Goal: Task Accomplishment & Management: Manage account settings

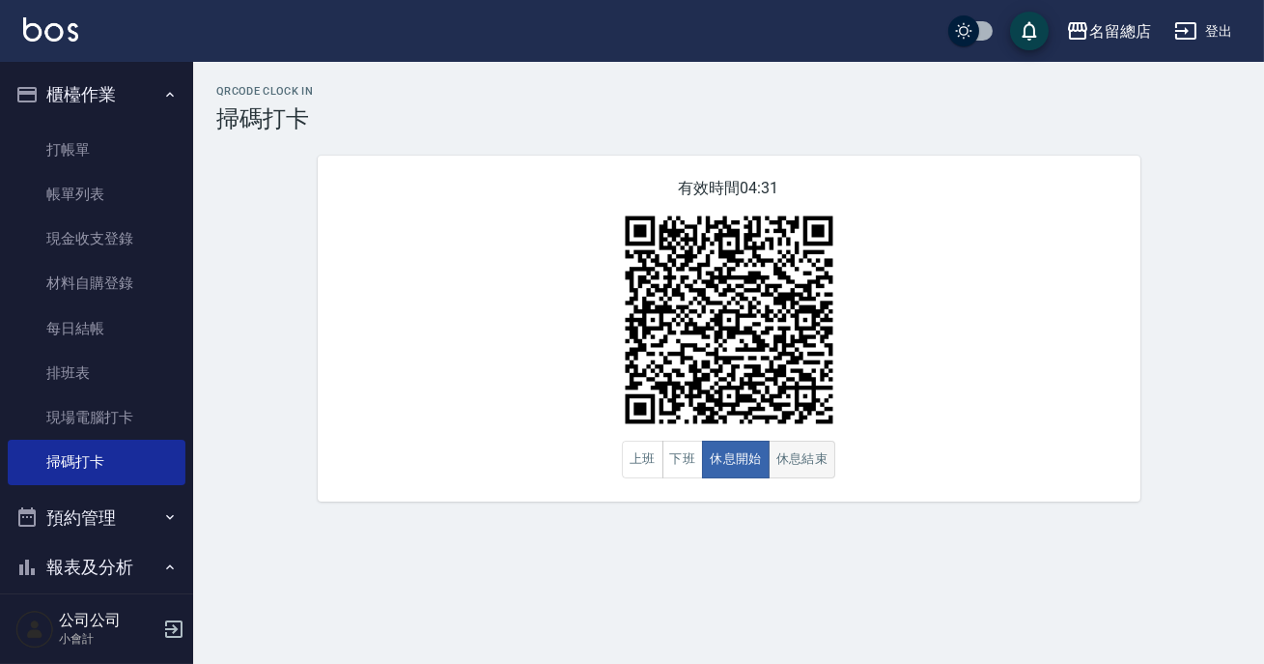
click at [831, 452] on button "休息結束" at bounding box center [803, 459] width 68 height 38
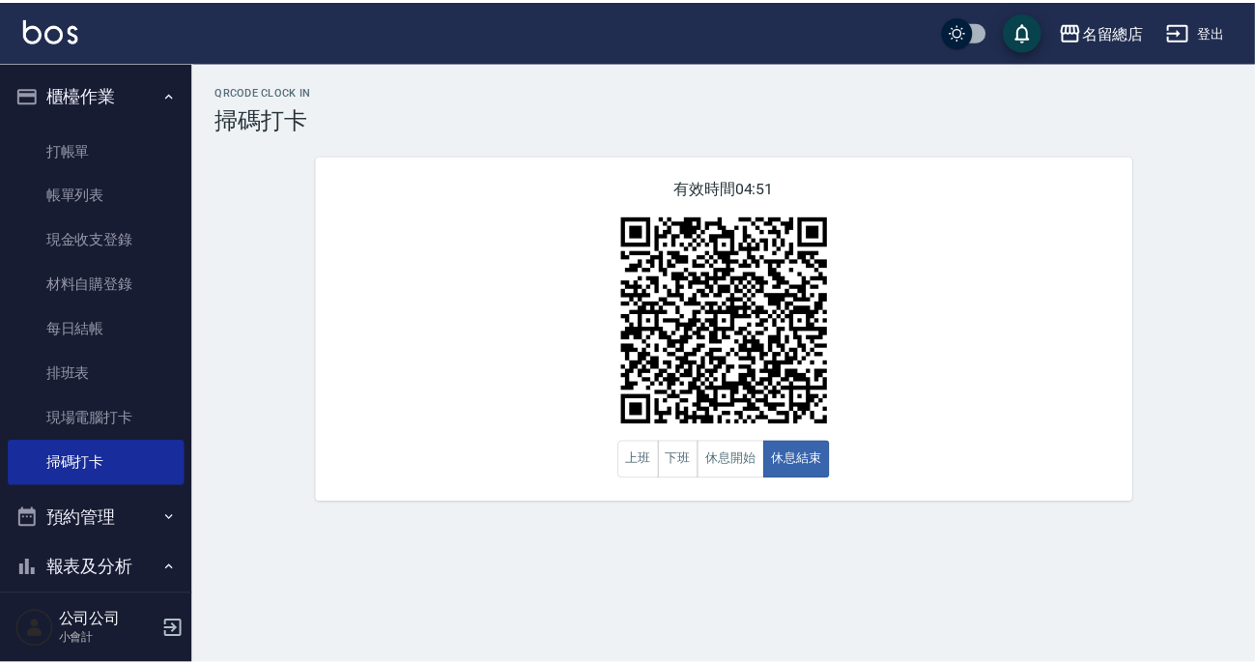
scroll to position [263, 0]
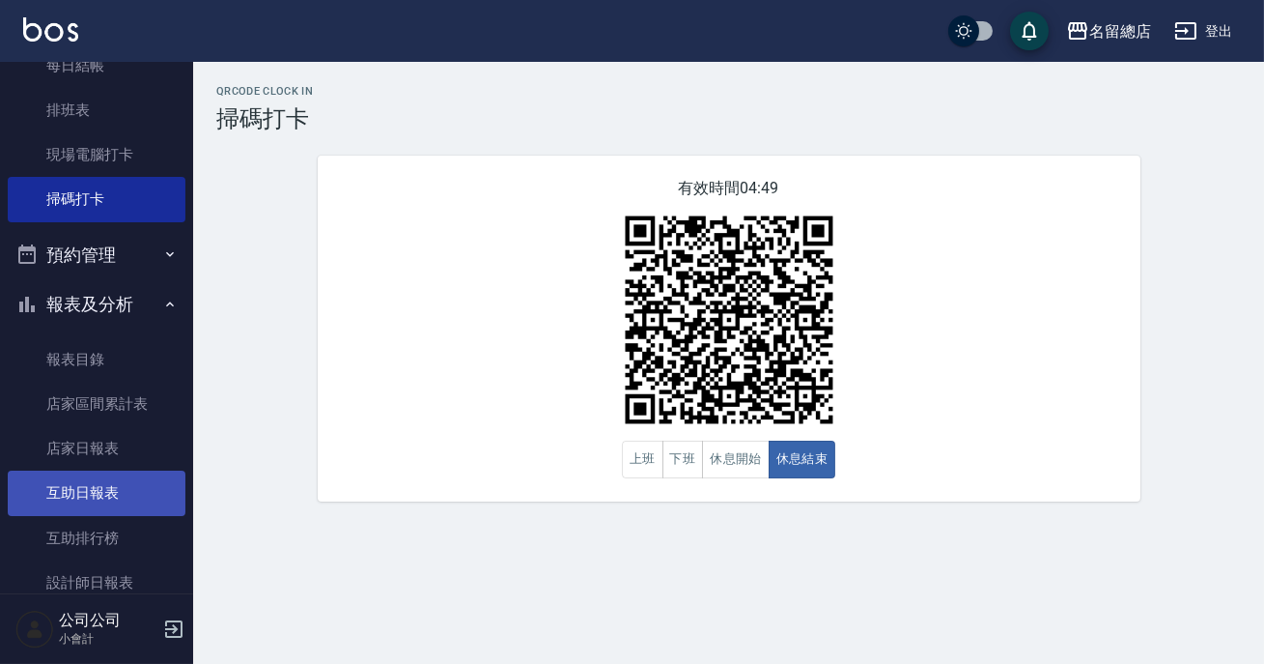
click at [140, 494] on link "互助日報表" at bounding box center [97, 492] width 178 height 44
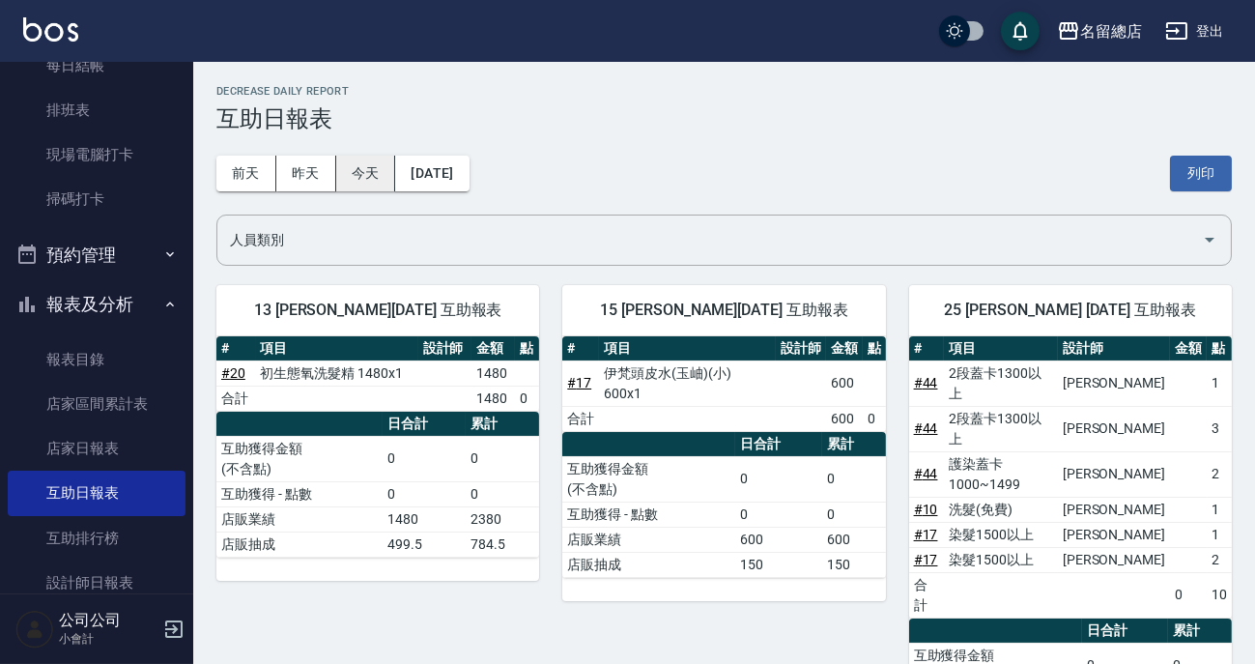
click at [371, 163] on button "今天" at bounding box center [366, 173] width 60 height 36
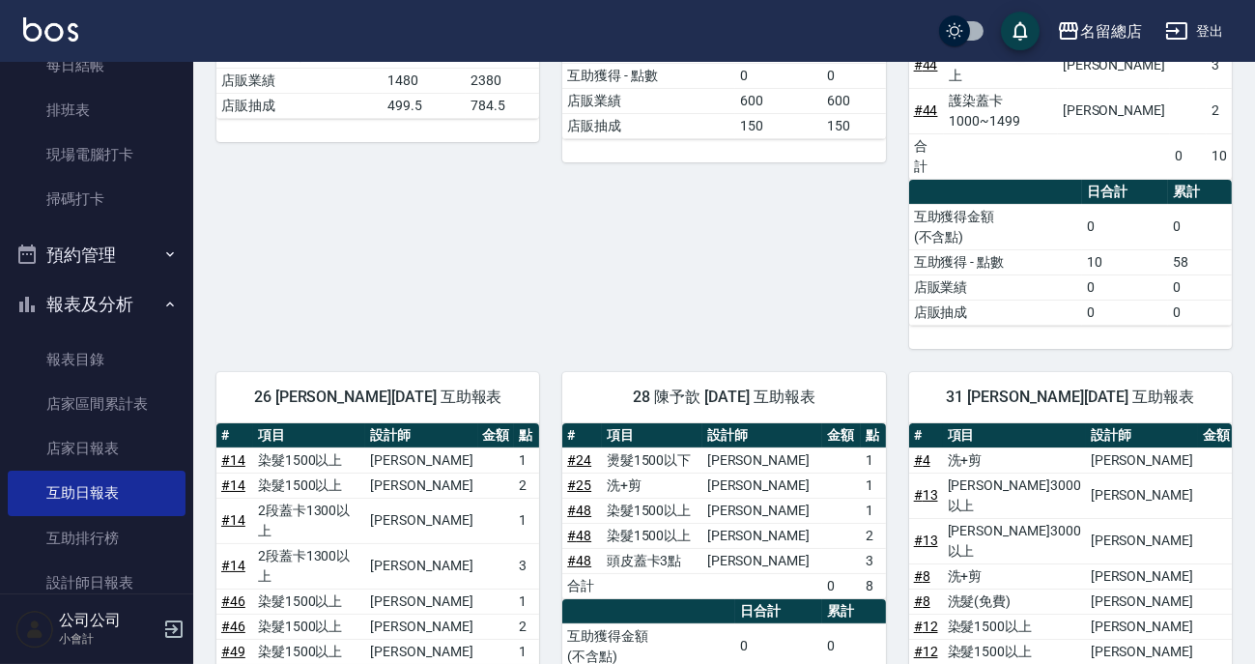
scroll to position [175, 0]
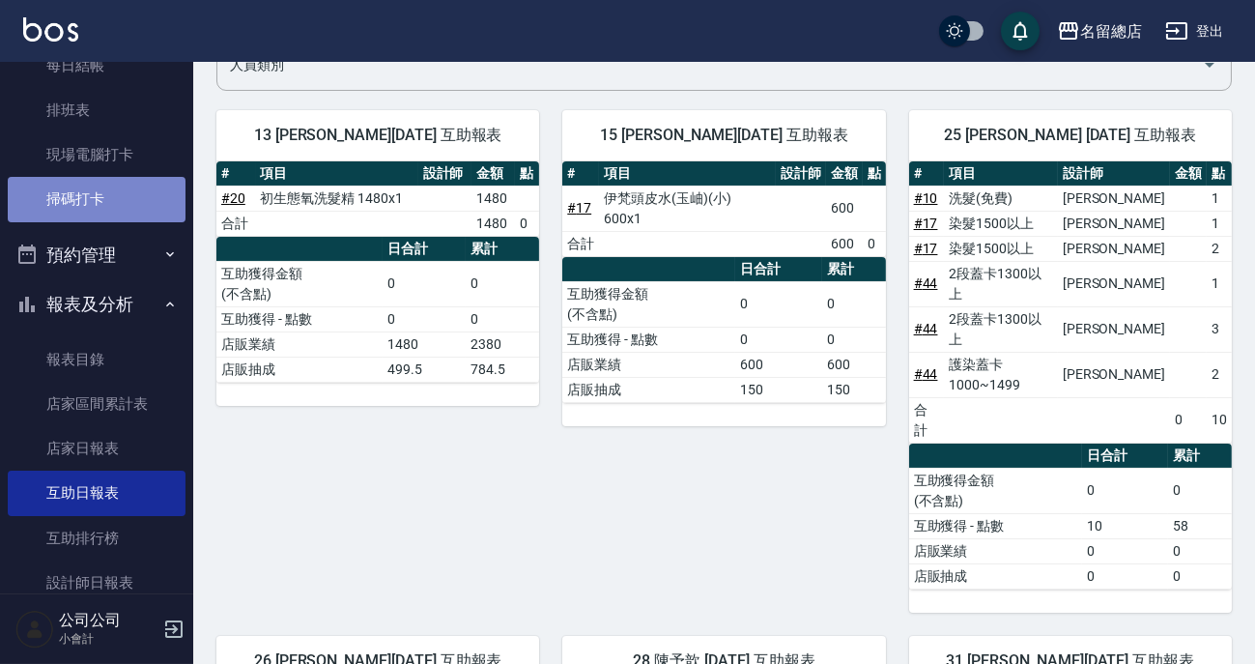
click at [126, 212] on link "掃碼打卡" at bounding box center [97, 199] width 178 height 44
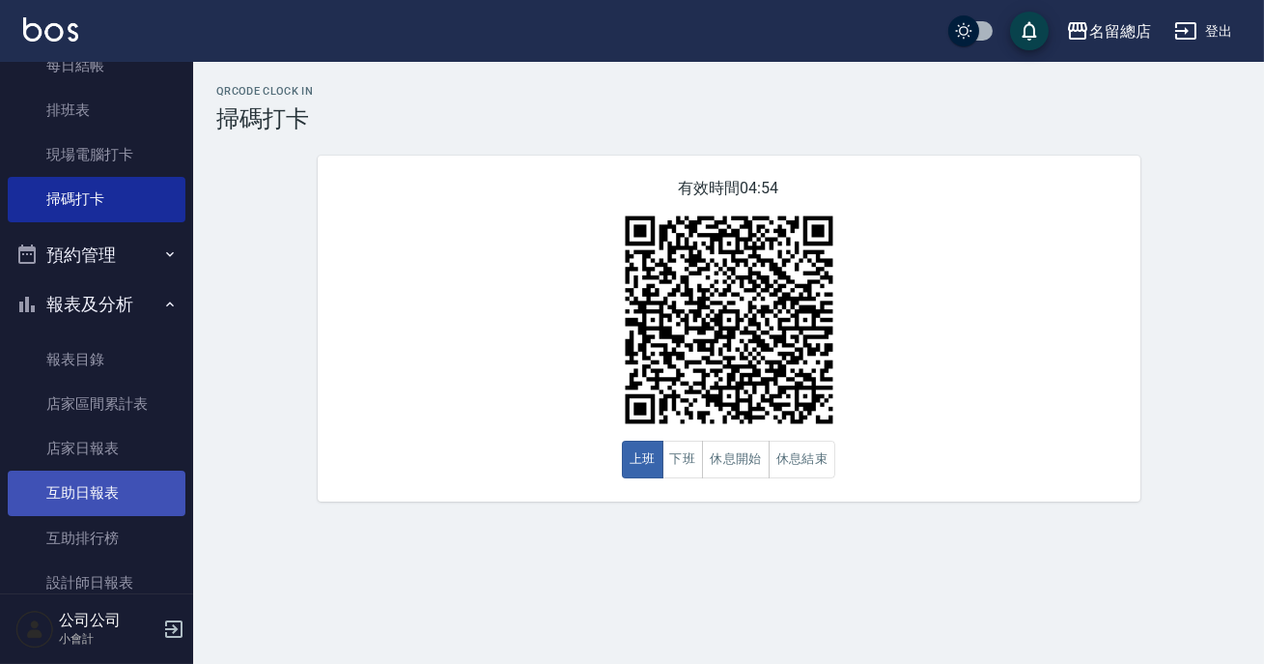
click at [44, 490] on link "互助日報表" at bounding box center [97, 492] width 178 height 44
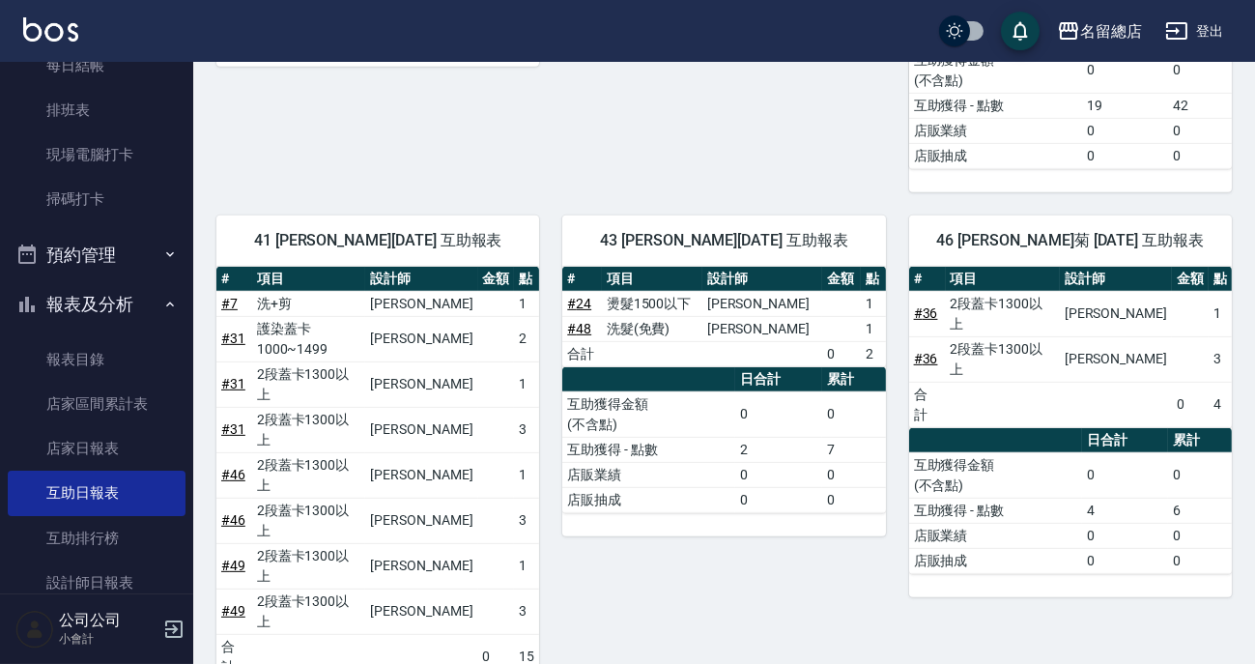
scroll to position [2159, 0]
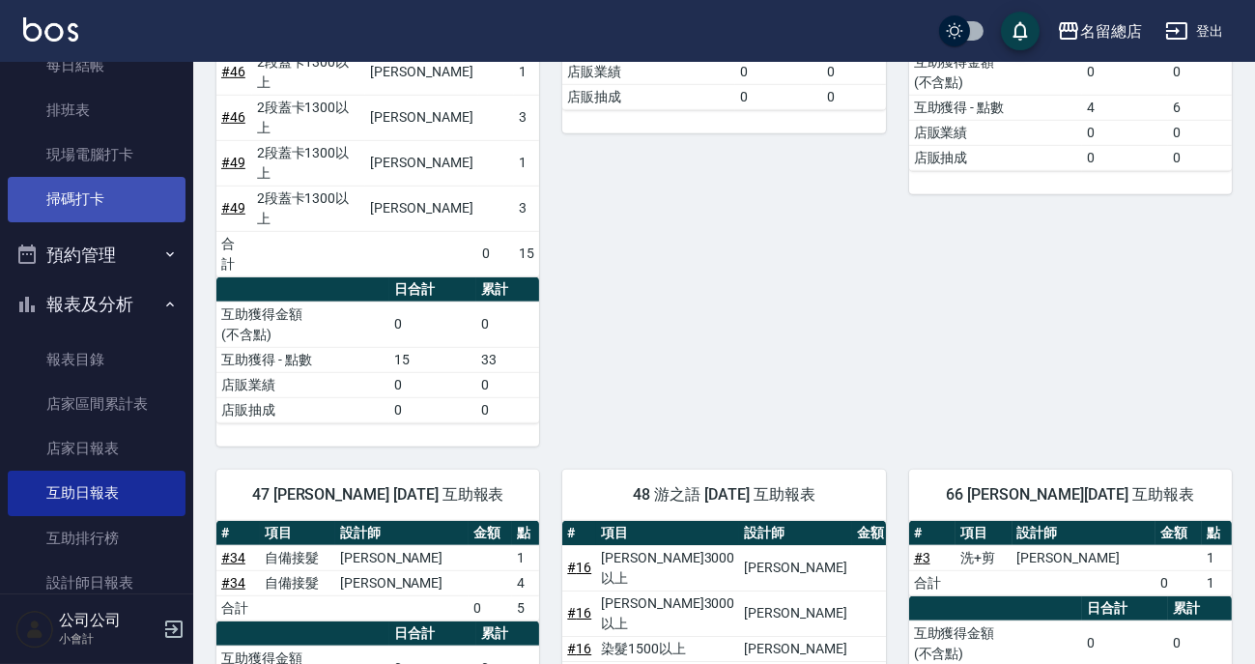
click at [105, 196] on link "掃碼打卡" at bounding box center [97, 199] width 178 height 44
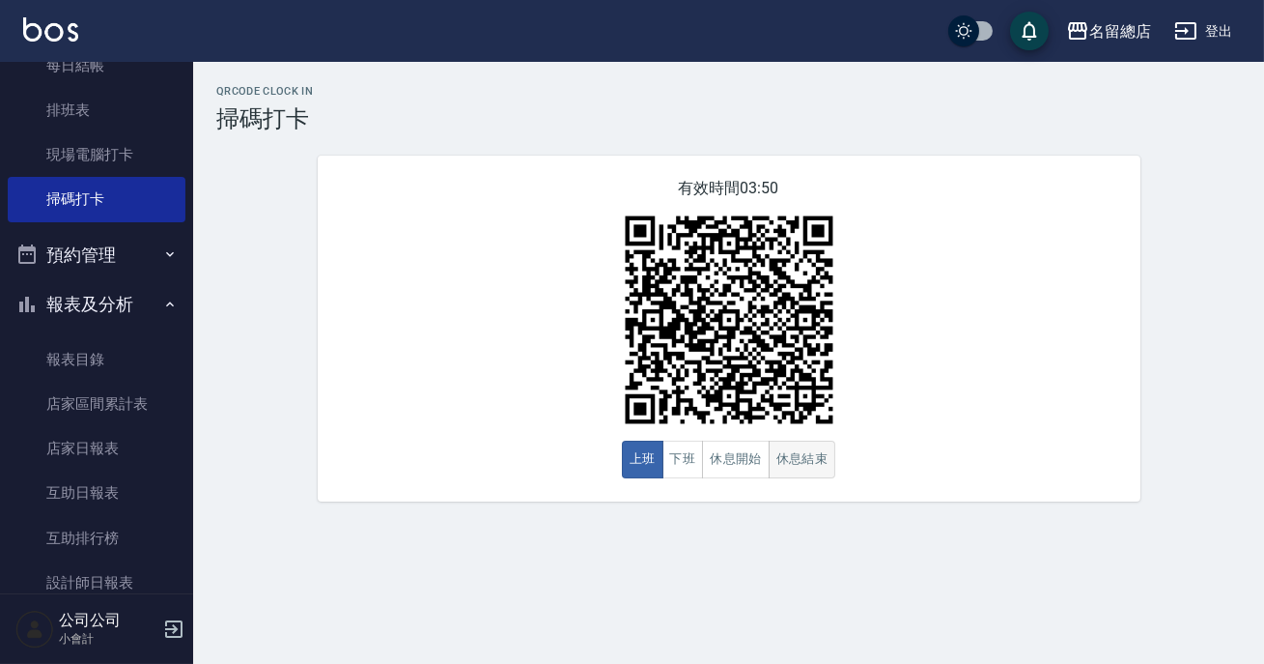
drag, startPoint x: 105, startPoint y: 197, endPoint x: 806, endPoint y: 465, distance: 750.5
click at [806, 465] on button "休息結束" at bounding box center [803, 459] width 68 height 38
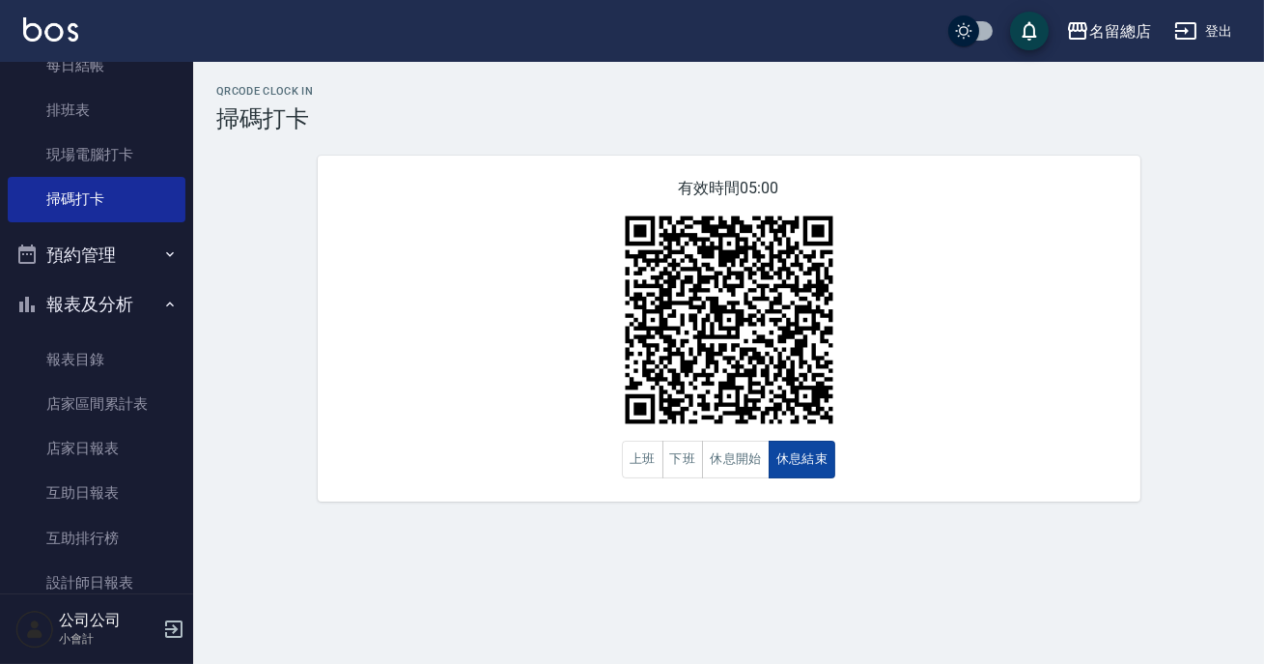
click at [806, 465] on button "休息結束" at bounding box center [803, 459] width 68 height 38
click at [729, 472] on button "休息開始" at bounding box center [736, 459] width 68 height 38
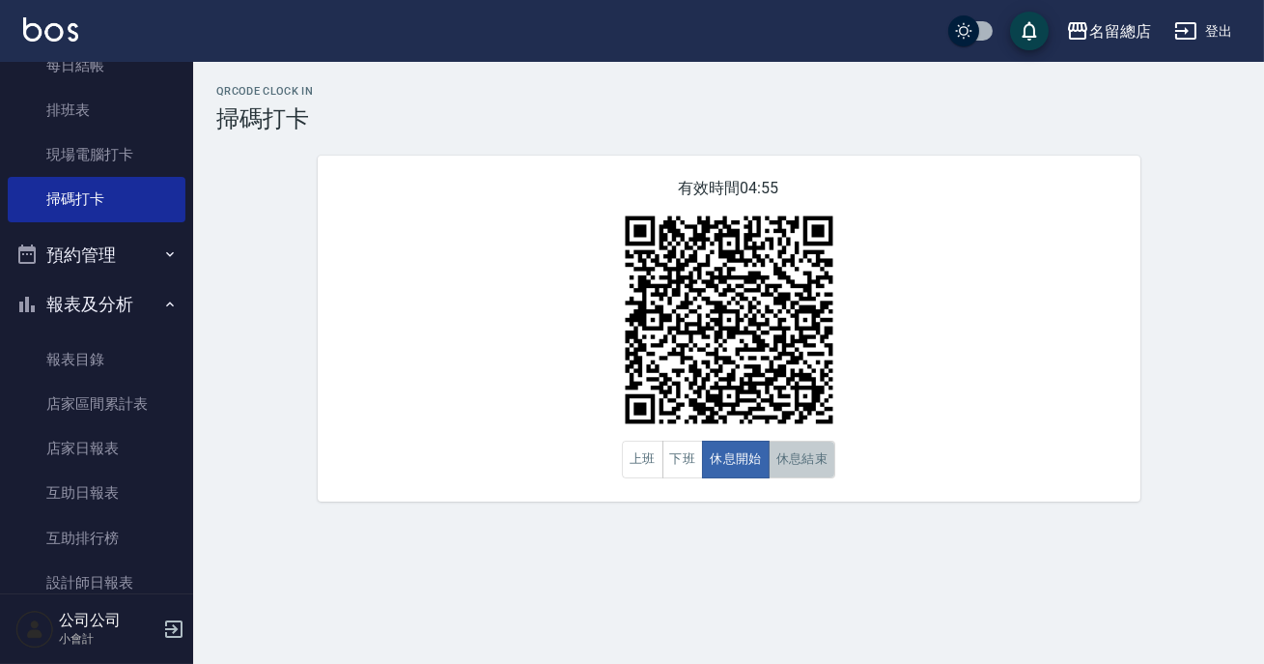
drag, startPoint x: 749, startPoint y: 472, endPoint x: 776, endPoint y: 474, distance: 26.1
click at [776, 474] on button "休息結束" at bounding box center [803, 459] width 68 height 38
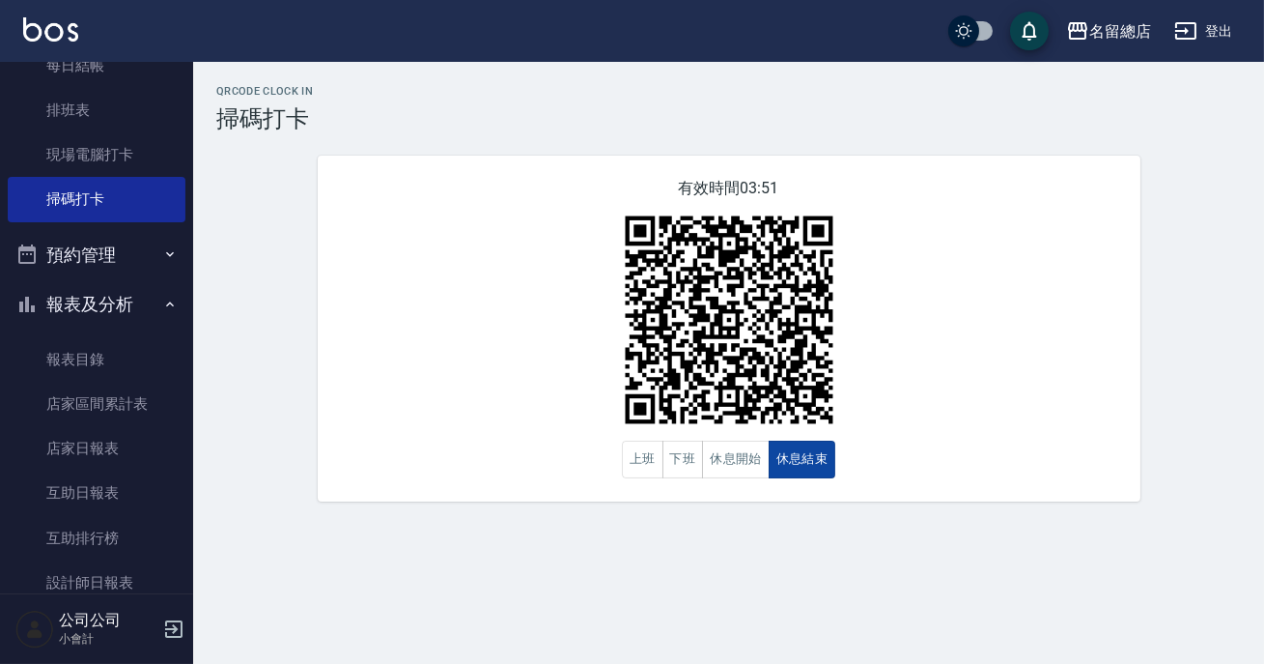
click at [800, 462] on button "休息結束" at bounding box center [803, 459] width 68 height 38
click at [732, 468] on button "休息開始" at bounding box center [736, 459] width 68 height 38
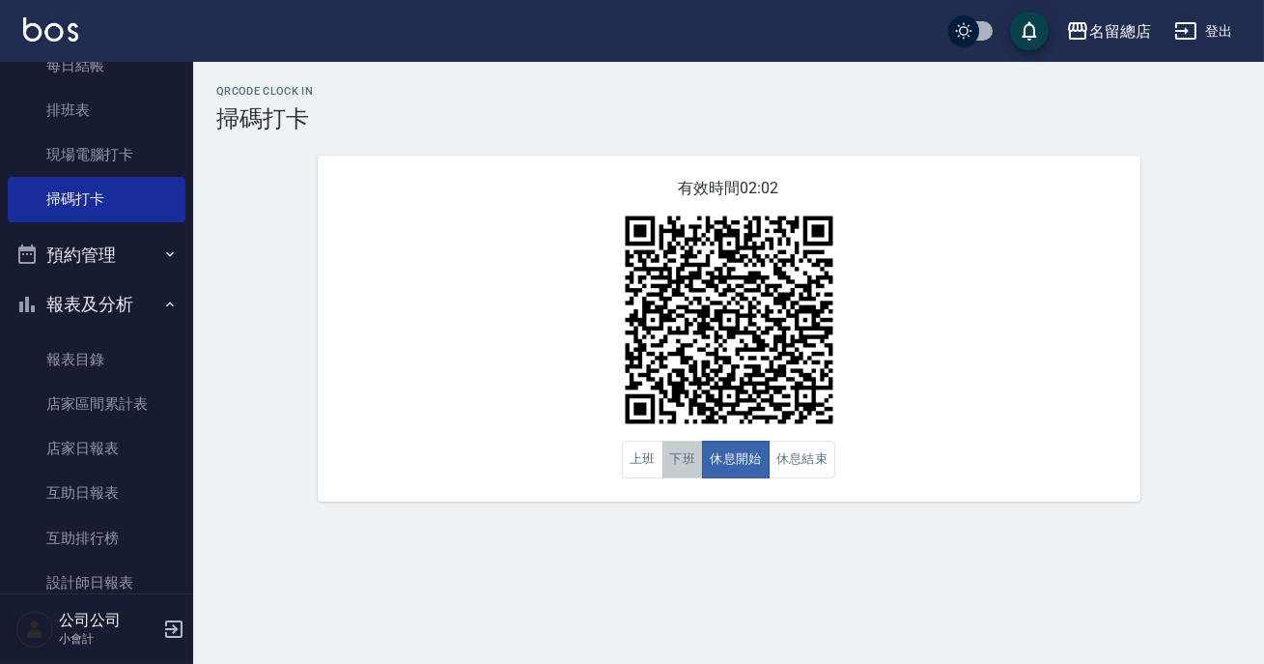
click at [676, 457] on button "下班" at bounding box center [684, 459] width 42 height 38
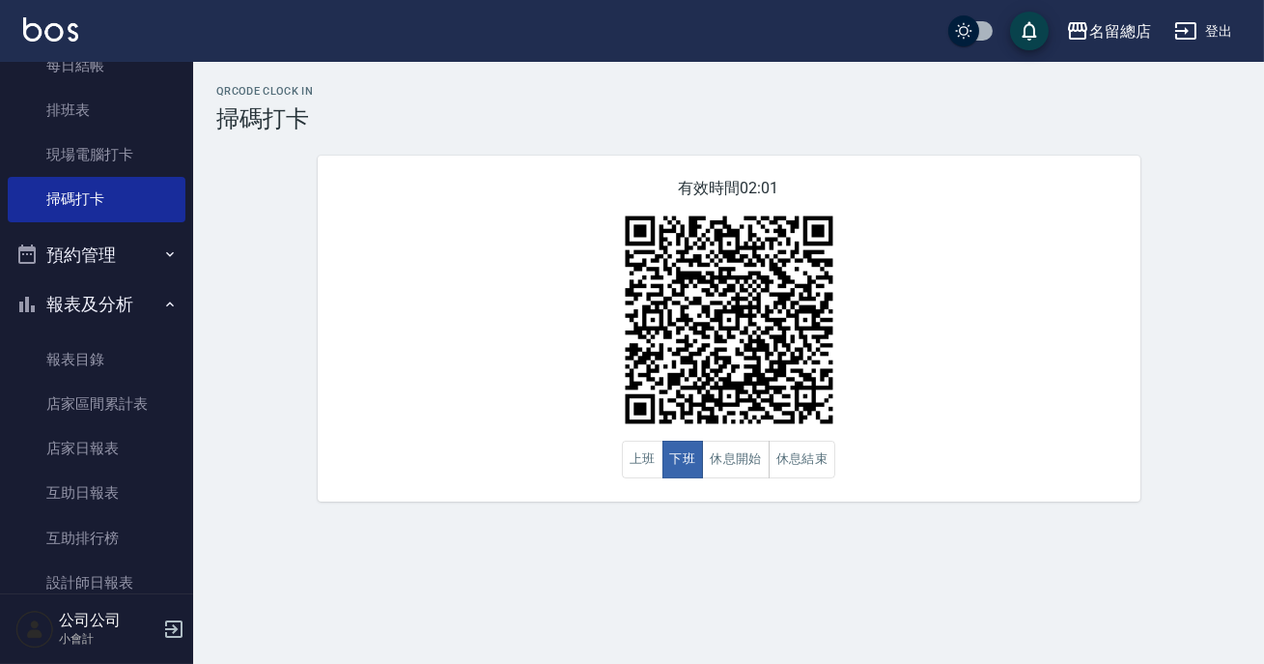
click at [686, 539] on div "QRcode Clock In 掃碼打卡 有效時間 02:01 上班 下班 休息開始 休息結束" at bounding box center [632, 332] width 1264 height 664
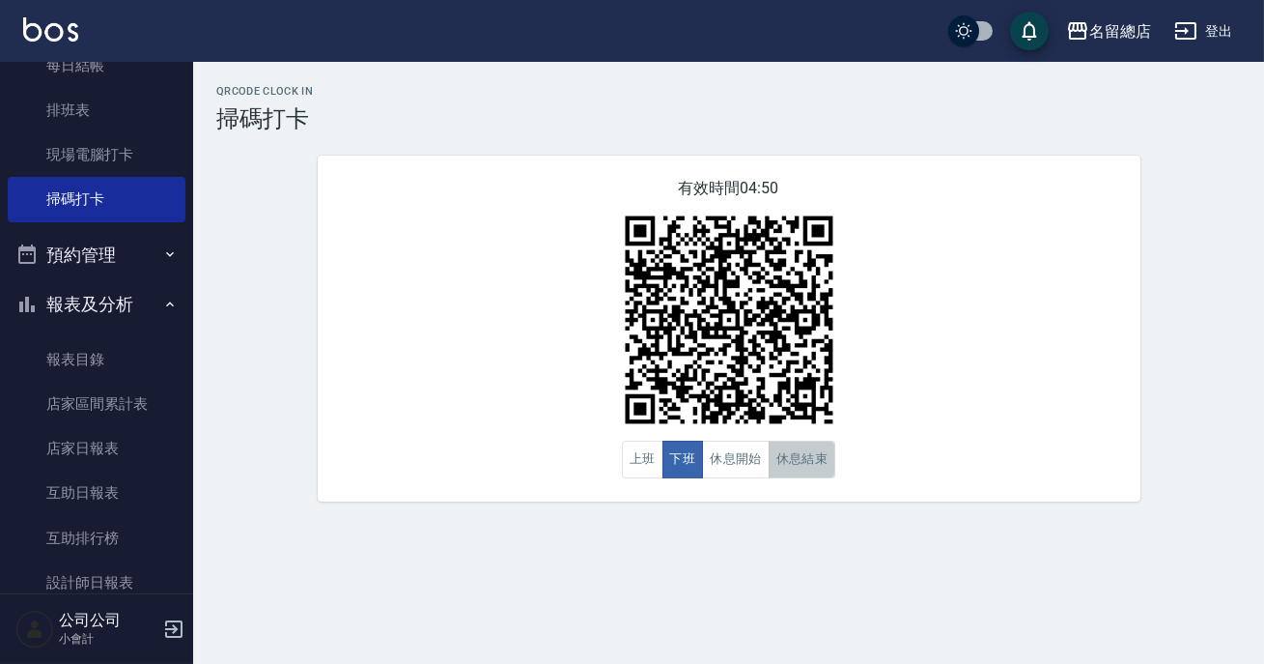
click at [793, 460] on button "休息結束" at bounding box center [803, 459] width 68 height 38
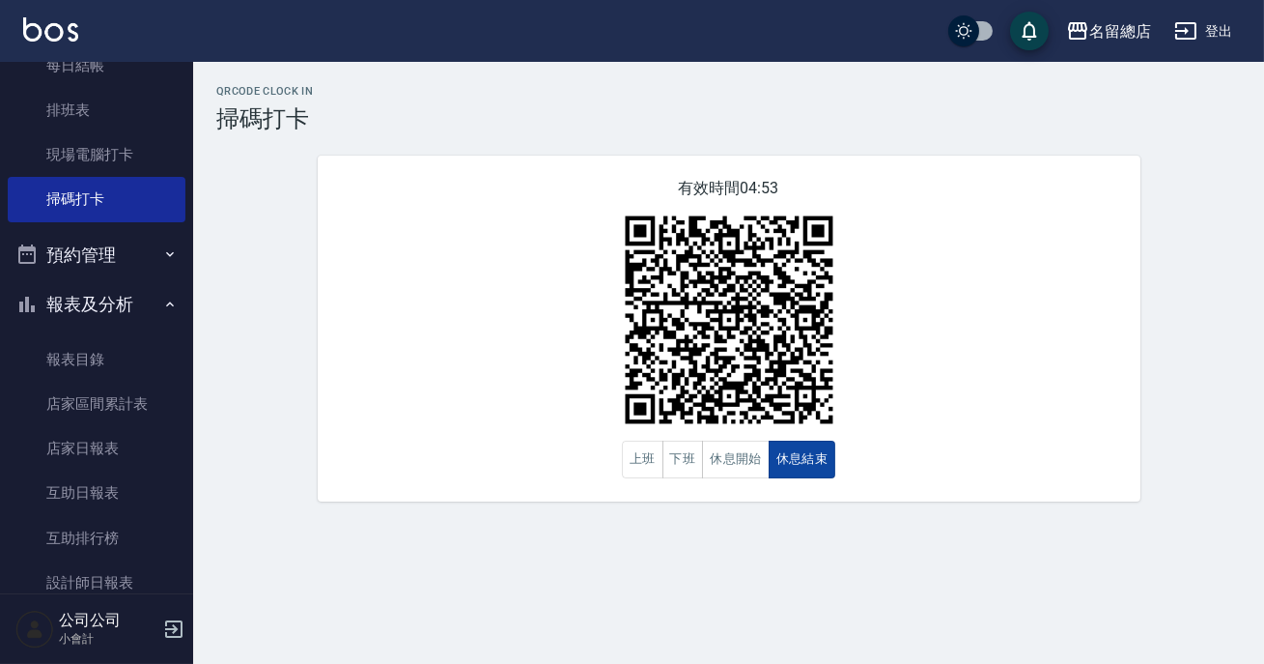
click at [797, 458] on button "休息結束" at bounding box center [803, 459] width 68 height 38
click at [670, 462] on button "下班" at bounding box center [684, 459] width 42 height 38
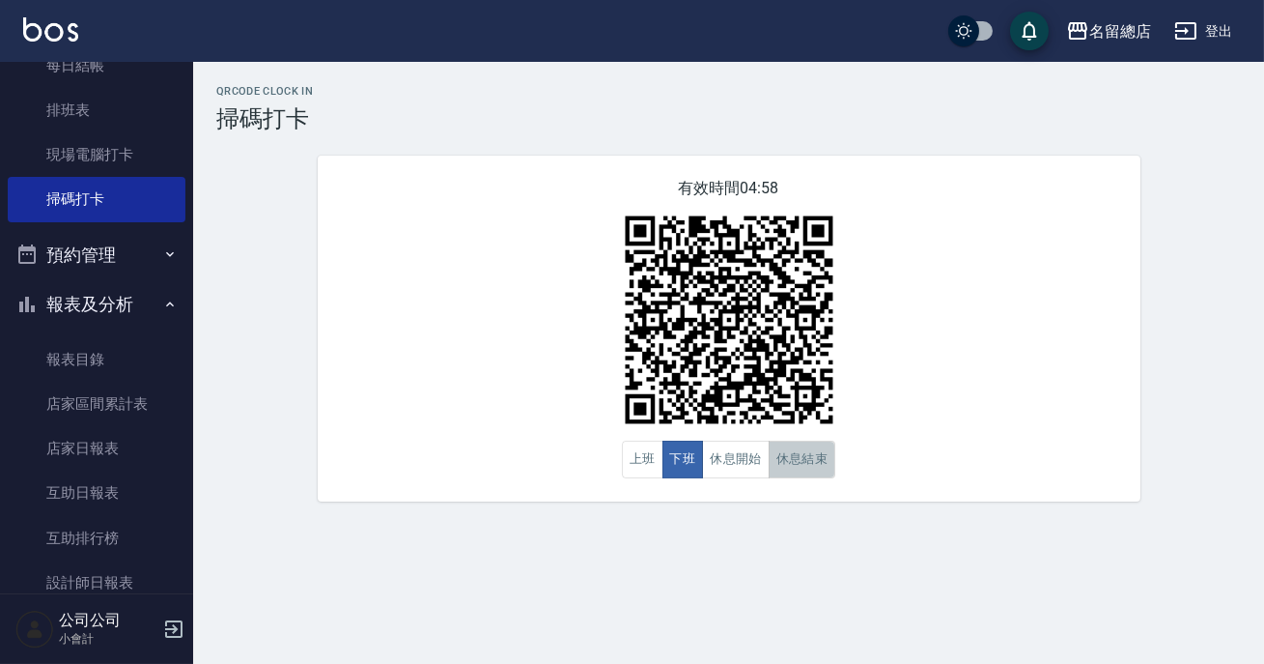
click at [793, 462] on button "休息結束" at bounding box center [803, 459] width 68 height 38
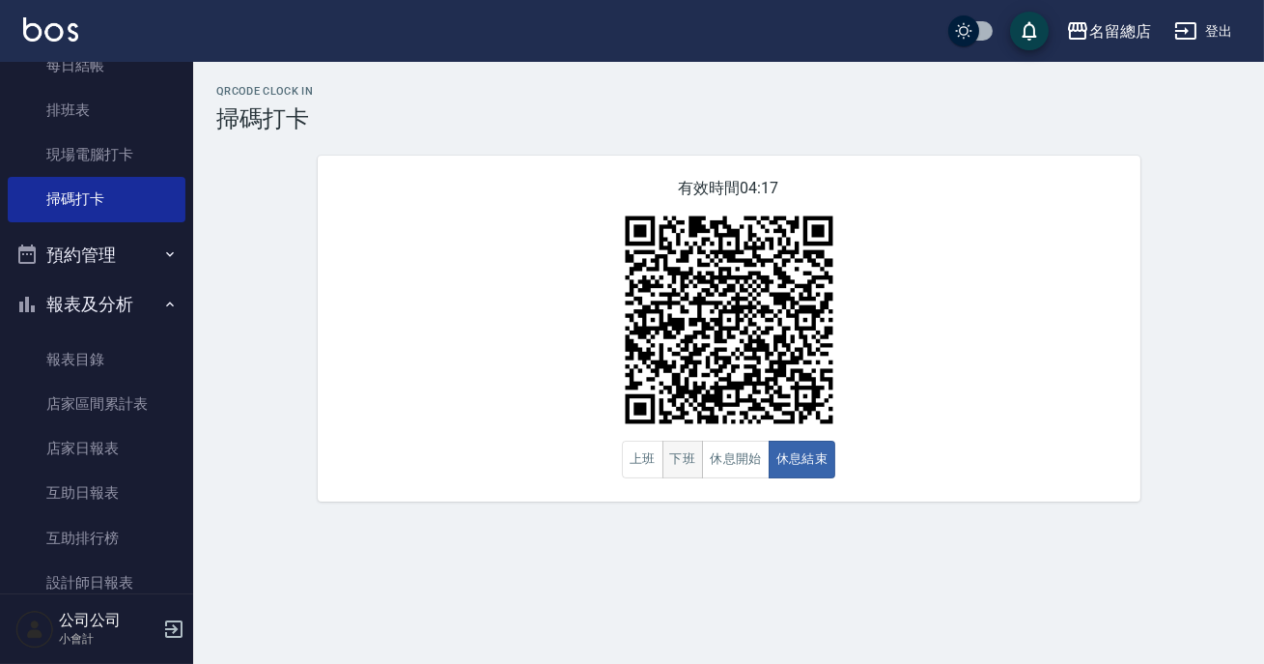
click at [678, 469] on button "下班" at bounding box center [684, 459] width 42 height 38
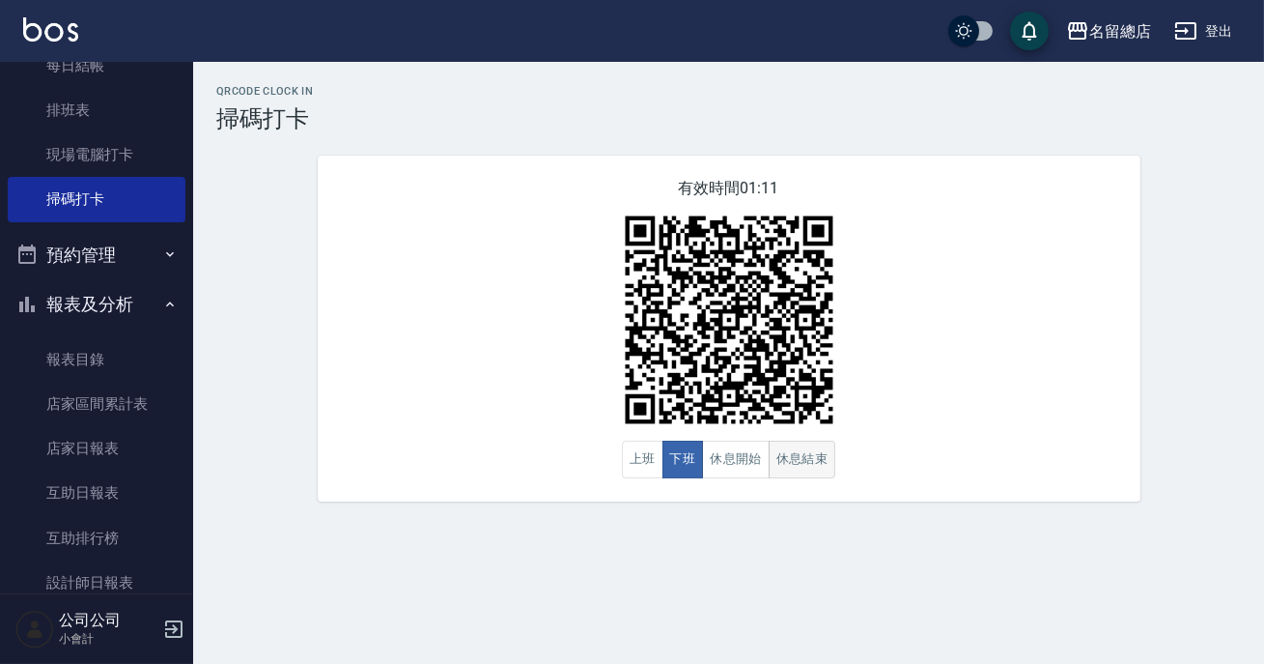
click at [818, 465] on button "休息結束" at bounding box center [803, 459] width 68 height 38
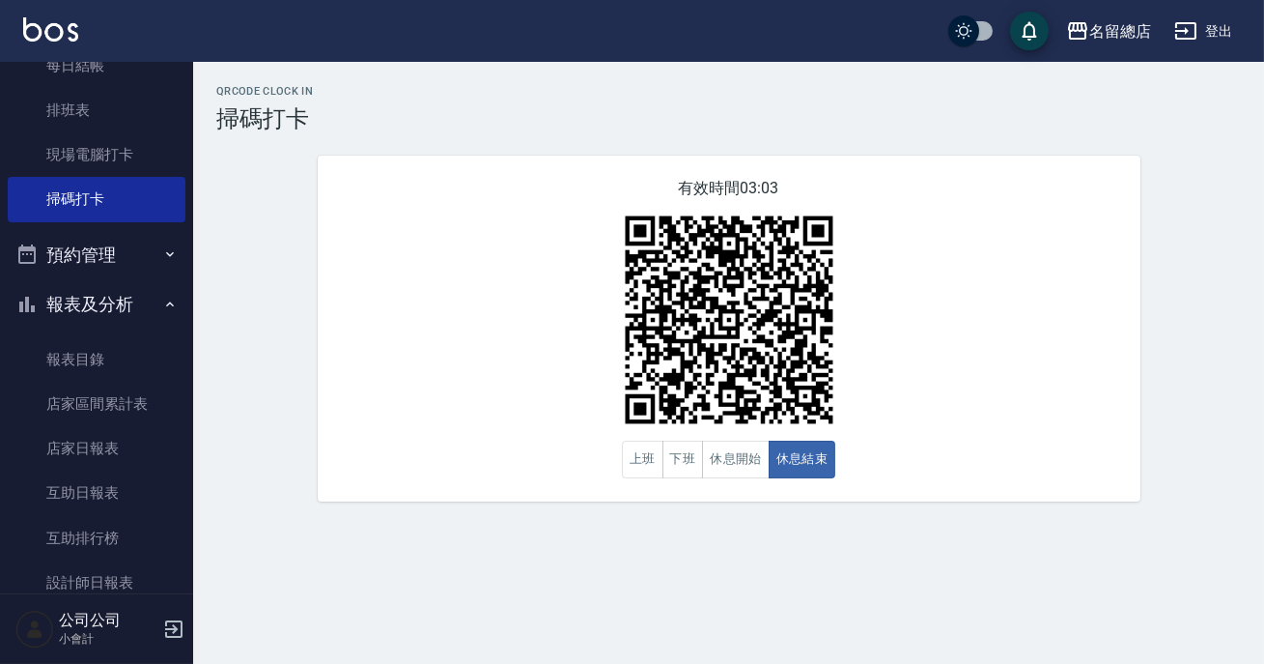
drag, startPoint x: 1263, startPoint y: 219, endPoint x: 737, endPoint y: 486, distance: 590.0
click at [737, 486] on div "有效時間 03:03 上班 下班 休息開始 休息結束" at bounding box center [729, 328] width 823 height 346
click at [744, 455] on button "休息開始" at bounding box center [736, 459] width 68 height 38
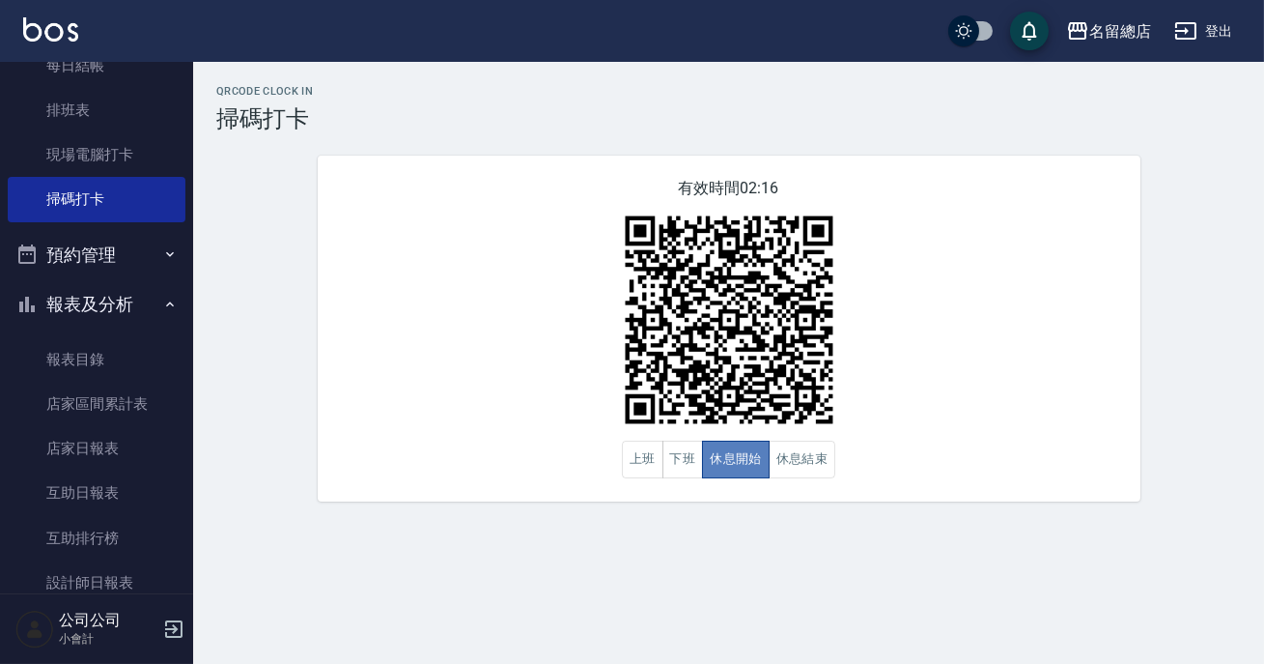
click at [737, 455] on button "休息開始" at bounding box center [736, 459] width 68 height 38
click at [794, 461] on button "休息結束" at bounding box center [803, 459] width 68 height 38
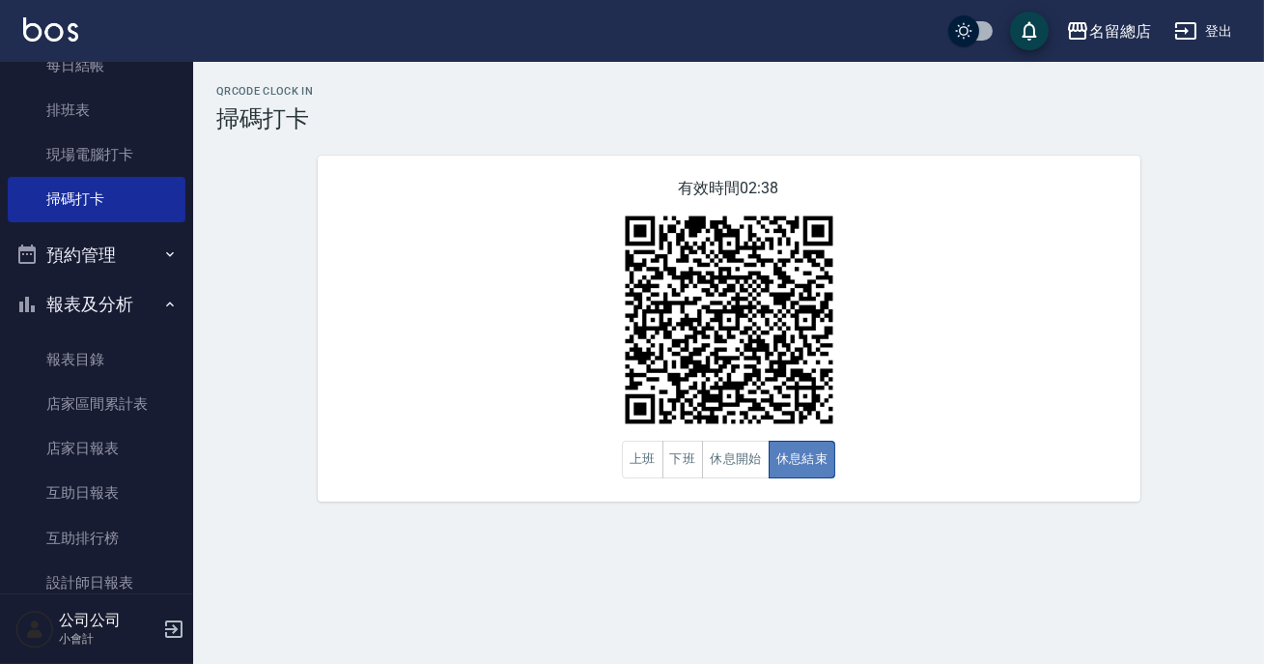
click at [793, 461] on button "休息結束" at bounding box center [803, 459] width 68 height 38
drag, startPoint x: 1202, startPoint y: 348, endPoint x: 1206, endPoint y: 369, distance: 21.6
click at [1206, 369] on div "QRcode Clock In 掃碼打卡 有效時間 02:31 上班 下班 休息開始 休息結束" at bounding box center [728, 293] width 1071 height 416
drag, startPoint x: 1145, startPoint y: 514, endPoint x: 1161, endPoint y: 525, distance: 19.3
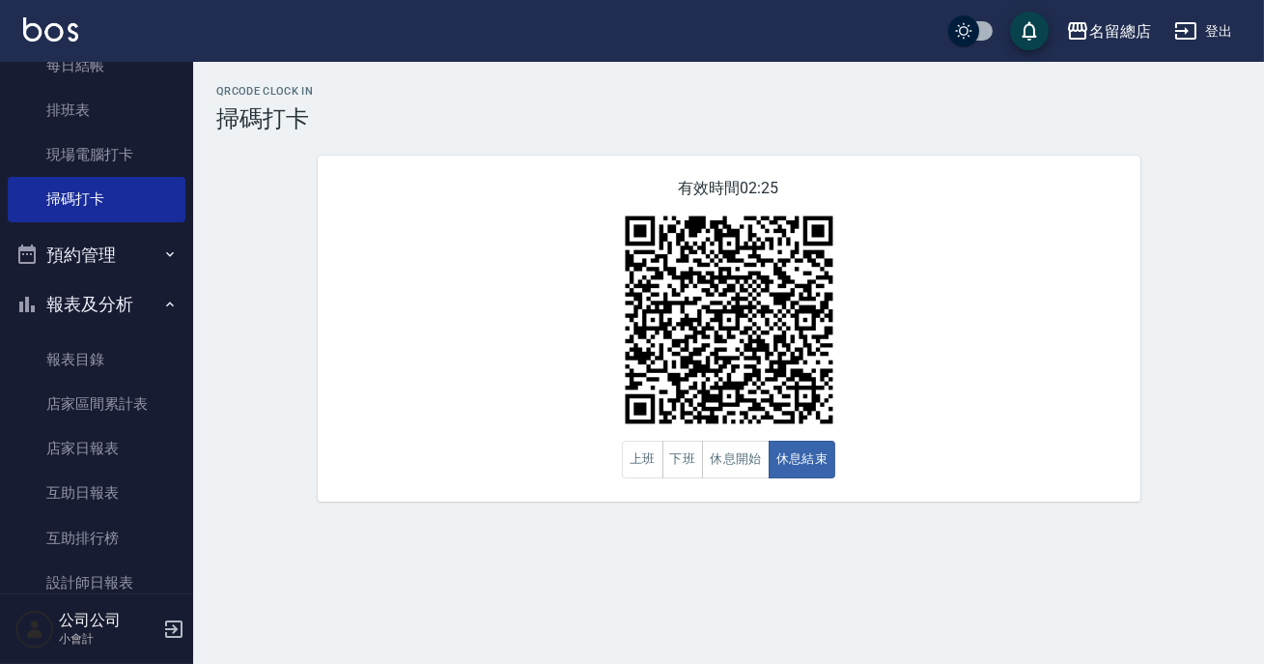
click at [1161, 525] on div "QRcode Clock In 掃碼打卡 有效時間 02:25 上班 下班 休息開始 休息結束" at bounding box center [632, 332] width 1264 height 664
click at [1167, 544] on div "QRcode Clock In 掃碼打卡 有效時間 02:25 上班 下班 休息開始 休息結束" at bounding box center [632, 332] width 1264 height 664
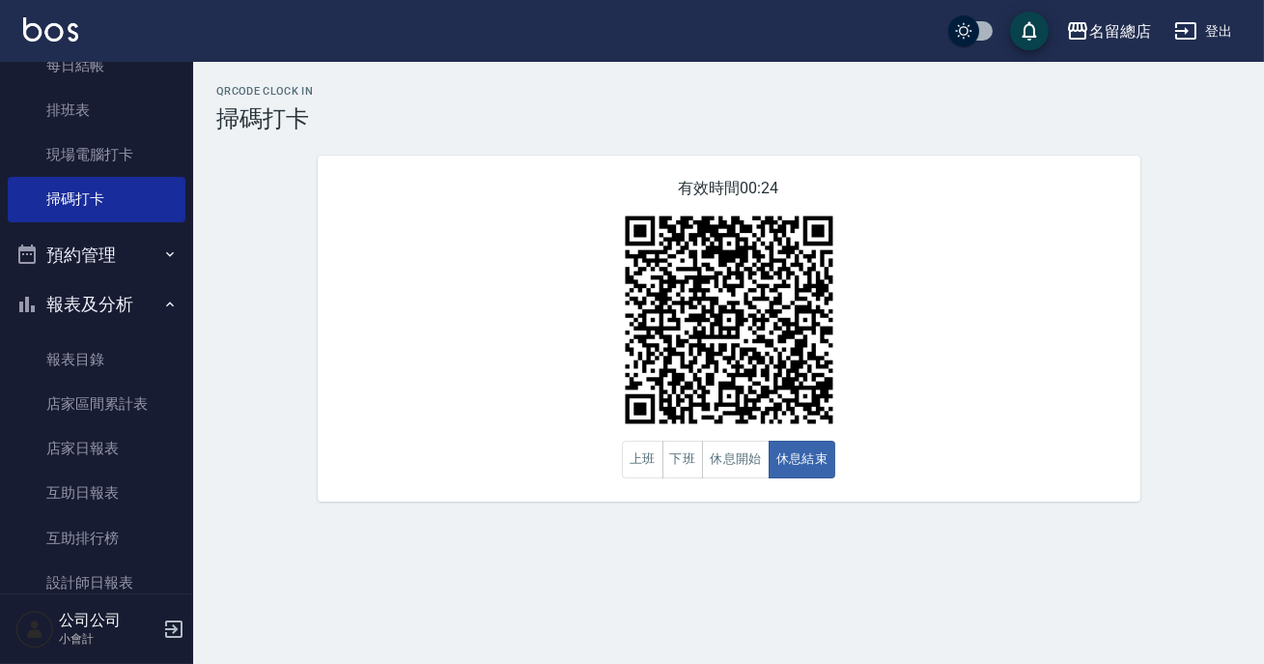
click at [1181, 591] on div "QRcode Clock In 掃碼打卡 有效時間 00:24 上班 下班 休息開始 休息結束" at bounding box center [632, 332] width 1264 height 664
click at [690, 461] on button "下班" at bounding box center [684, 459] width 42 height 38
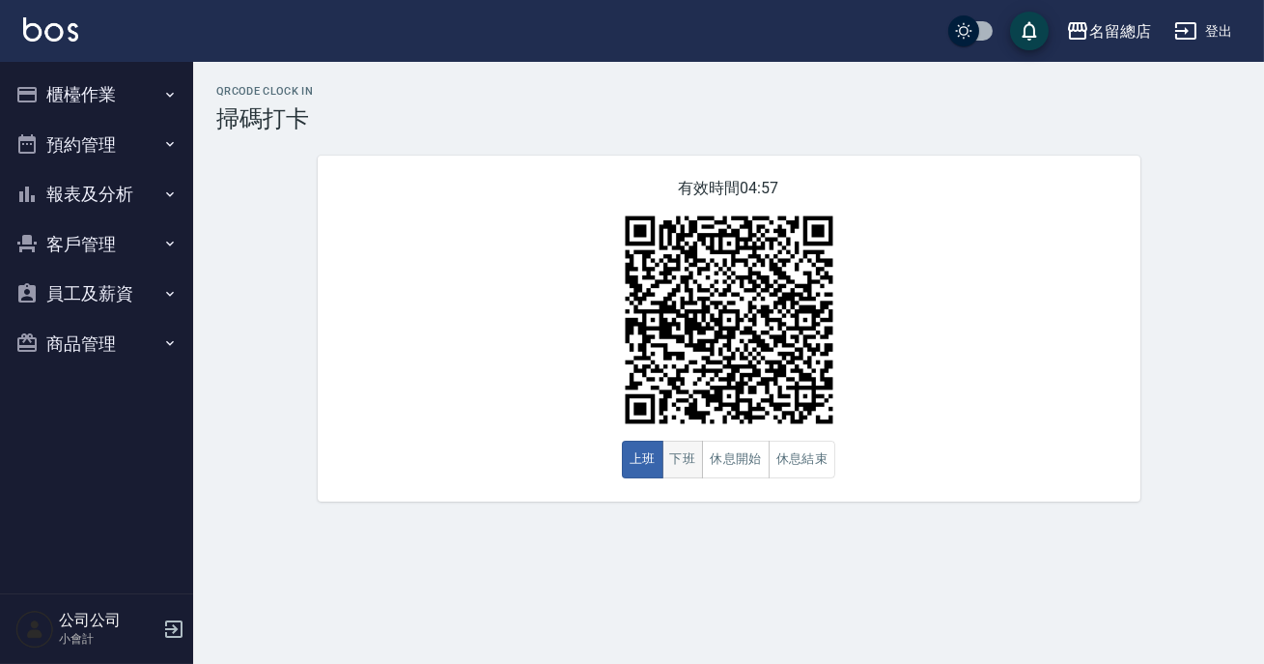
click at [678, 448] on button "下班" at bounding box center [684, 459] width 42 height 38
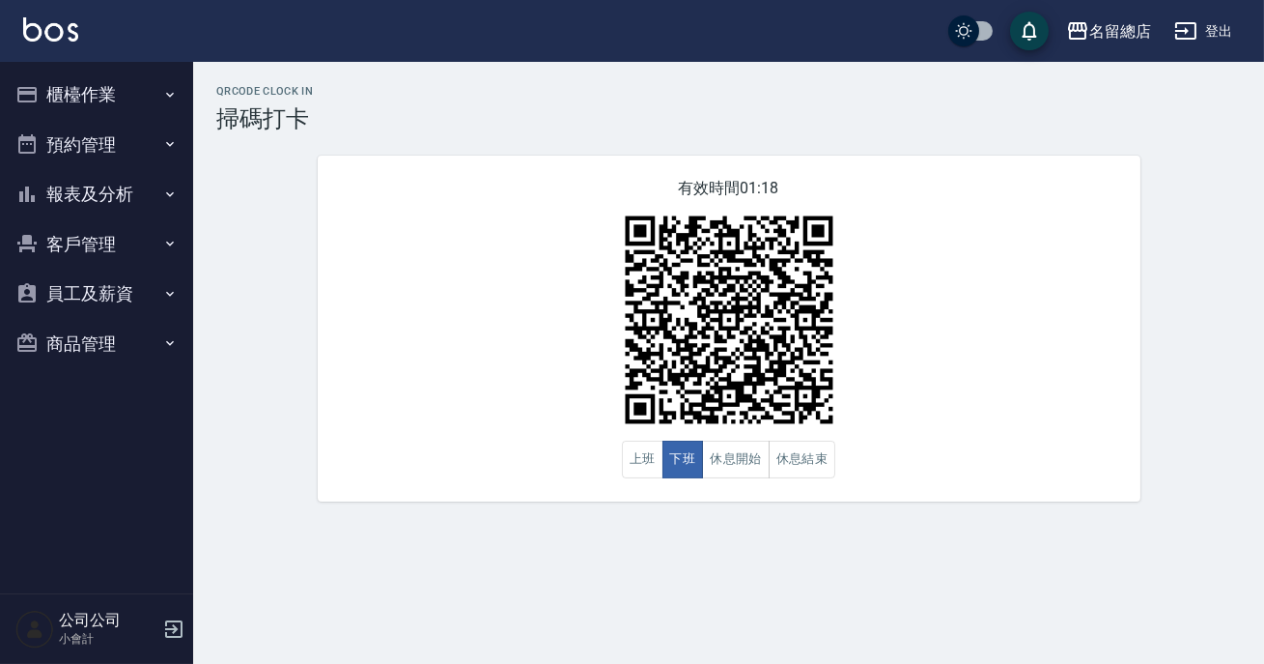
drag, startPoint x: 658, startPoint y: 433, endPoint x: 108, endPoint y: 185, distance: 602.6
click at [108, 185] on button "報表及分析" at bounding box center [97, 194] width 178 height 50
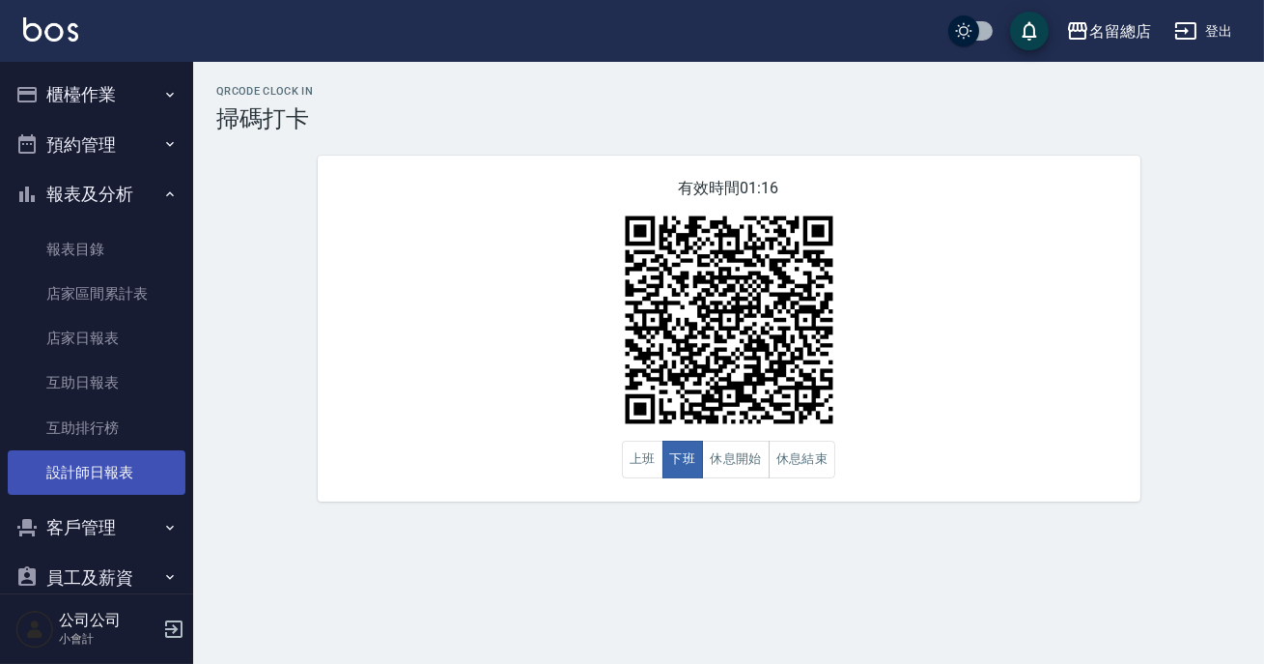
click at [98, 473] on link "設計師日報表" at bounding box center [97, 472] width 178 height 44
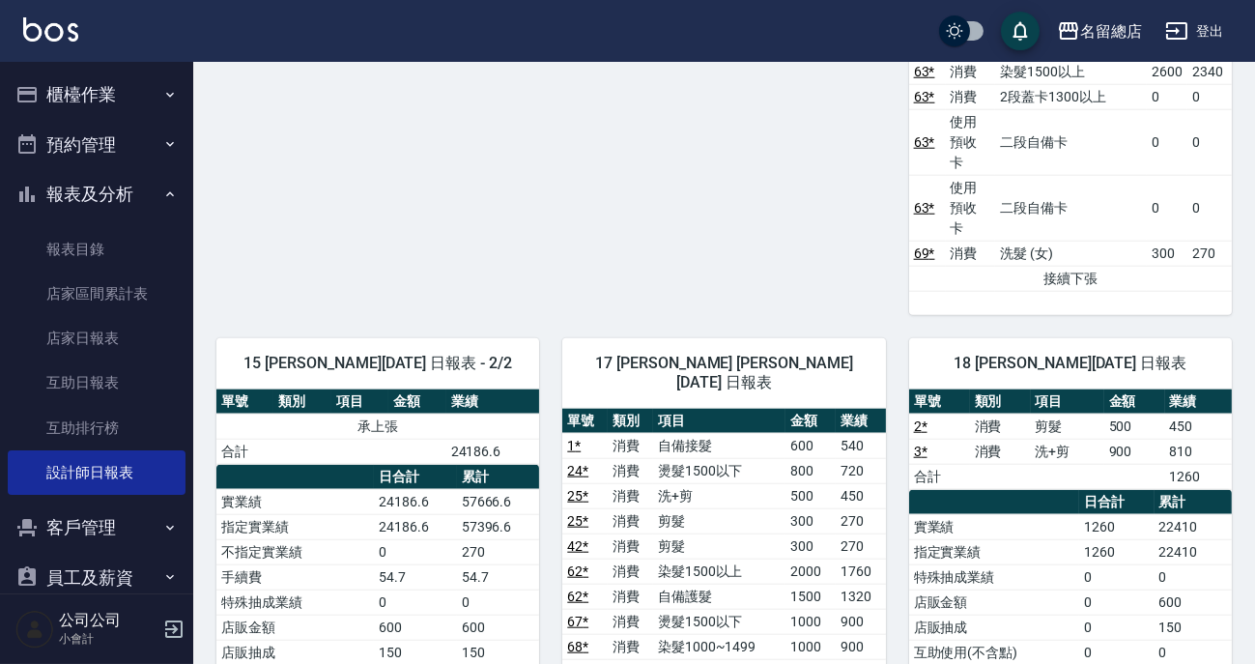
scroll to position [3950, 0]
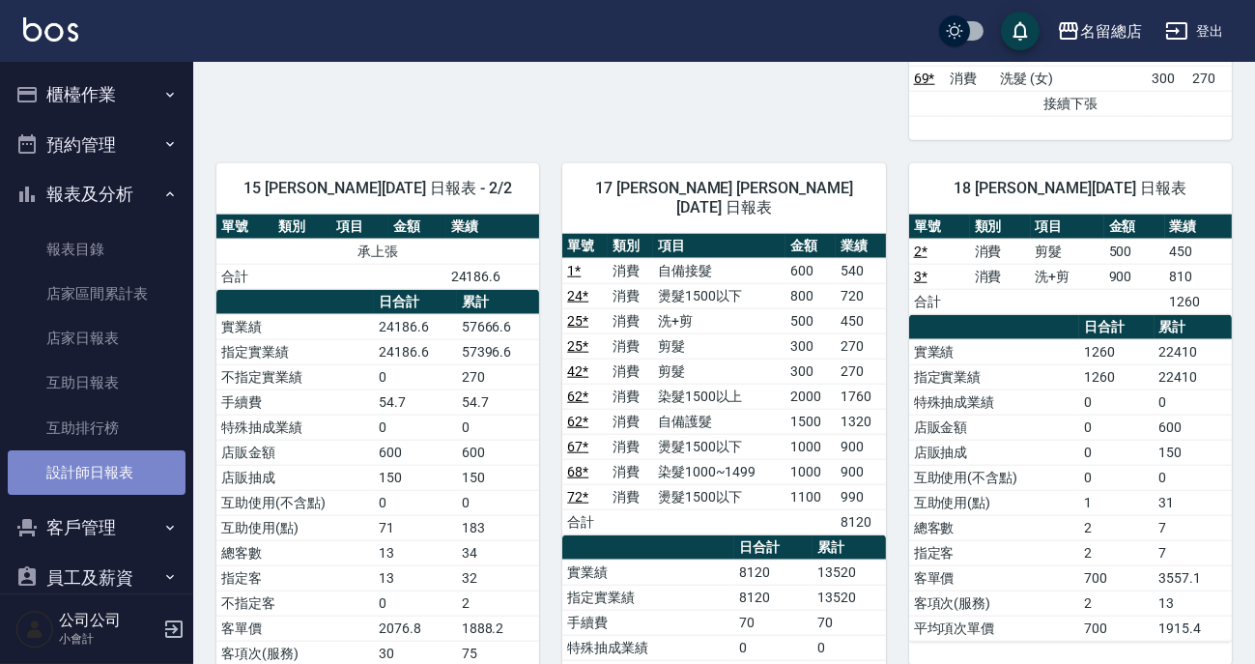
click at [127, 466] on link "設計師日報表" at bounding box center [97, 472] width 178 height 44
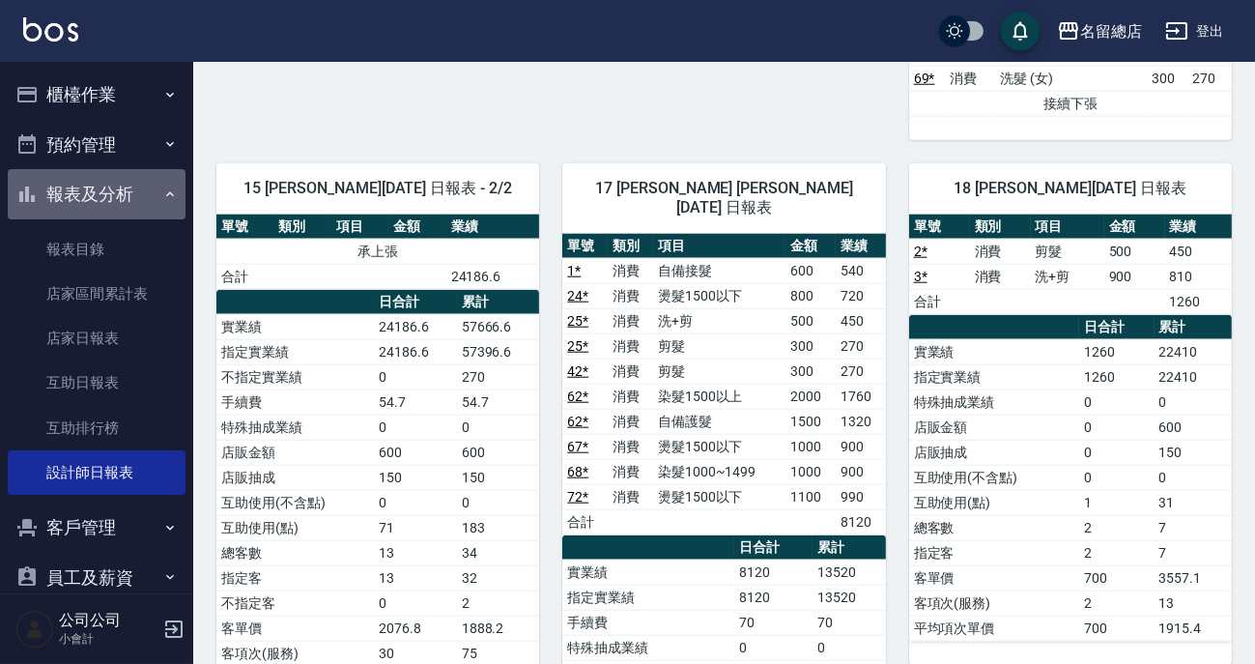
click at [141, 193] on button "報表及分析" at bounding box center [97, 194] width 178 height 50
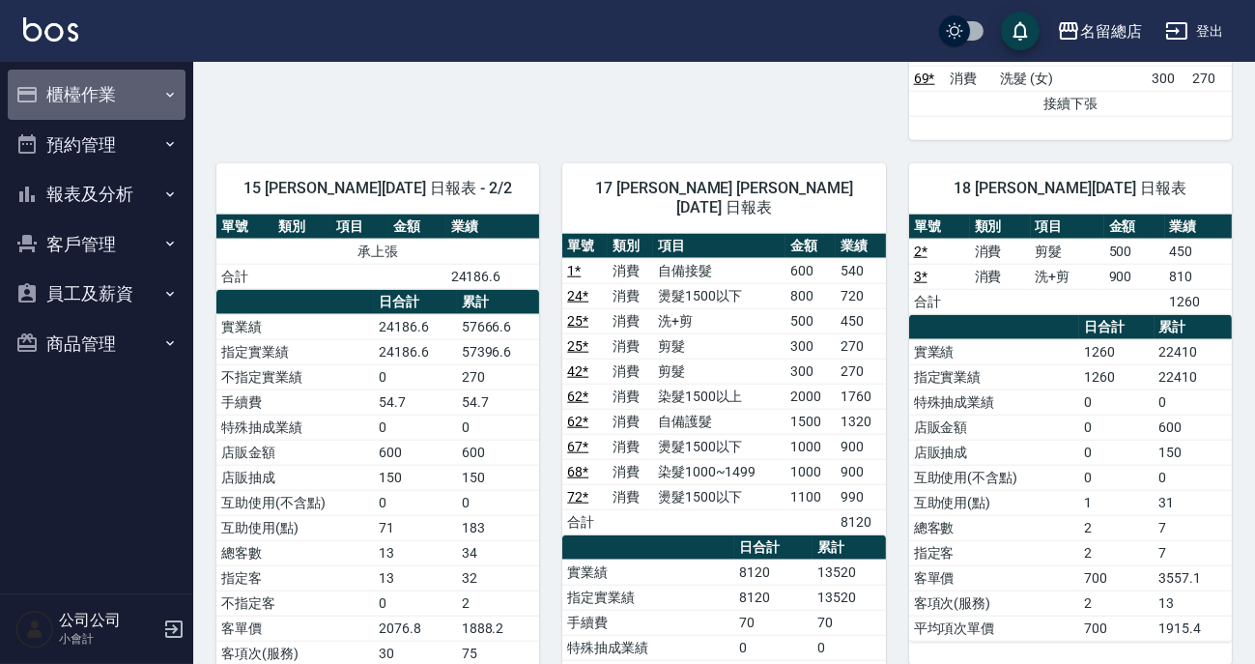
click at [46, 103] on button "櫃檯作業" at bounding box center [97, 95] width 178 height 50
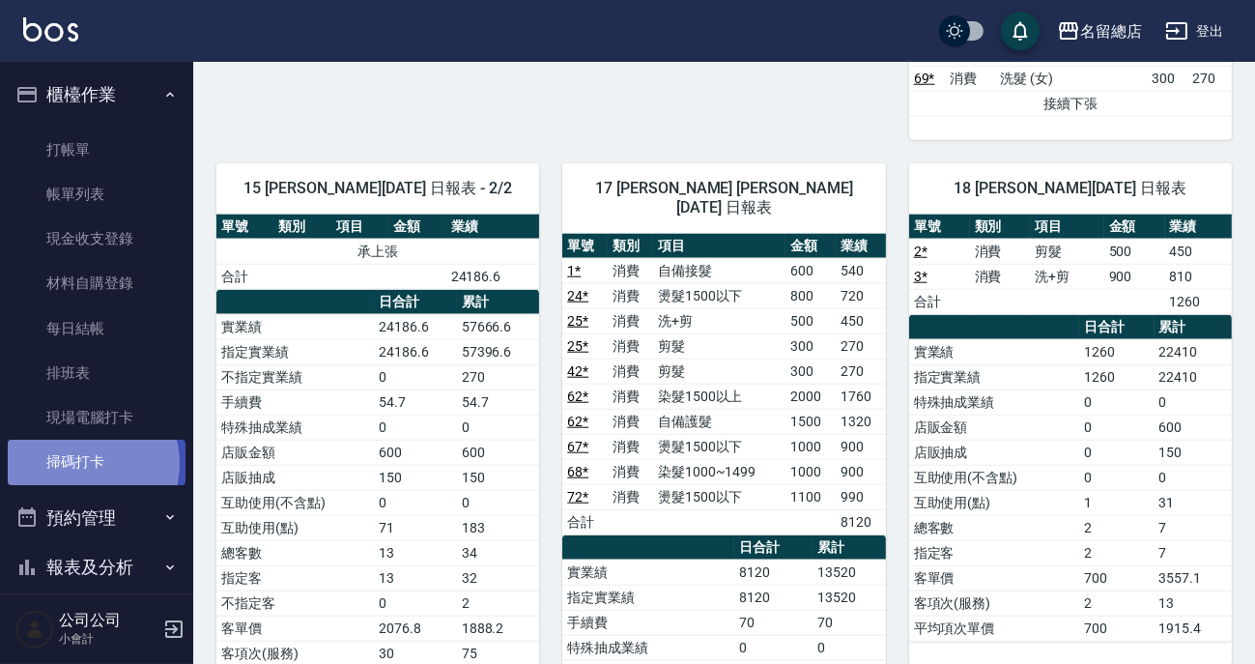
click at [87, 463] on link "掃碼打卡" at bounding box center [97, 461] width 178 height 44
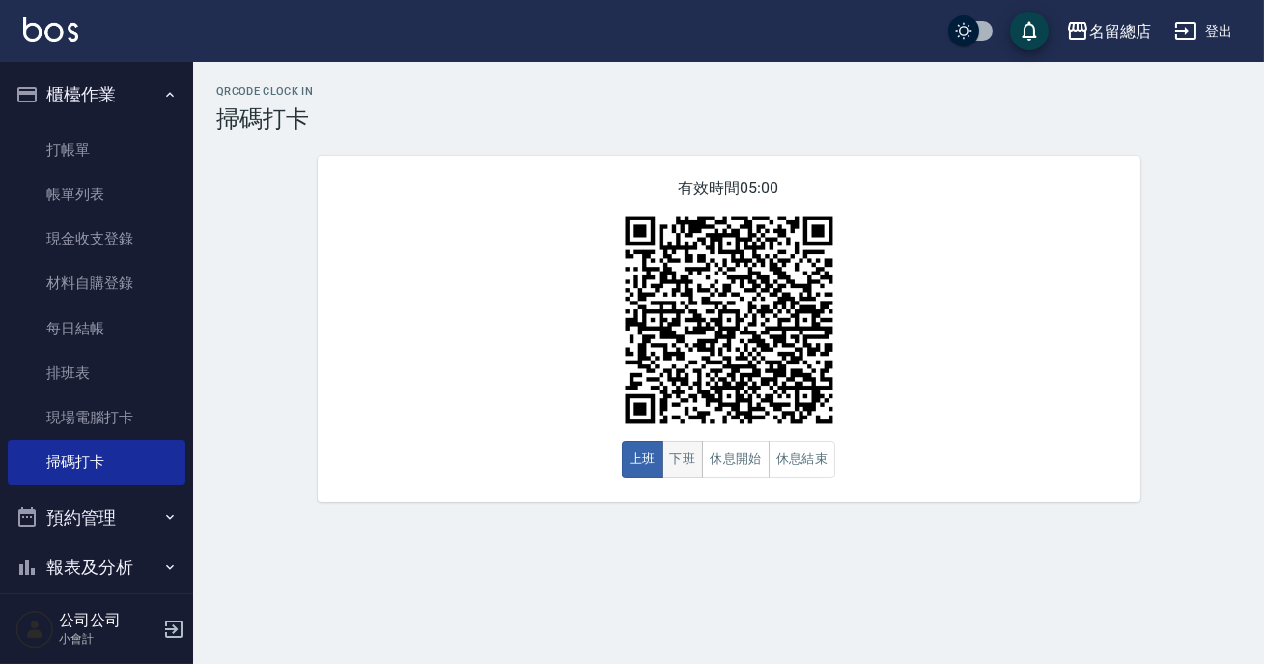
click at [675, 472] on button "下班" at bounding box center [684, 459] width 42 height 38
